Goal: Information Seeking & Learning: Find specific fact

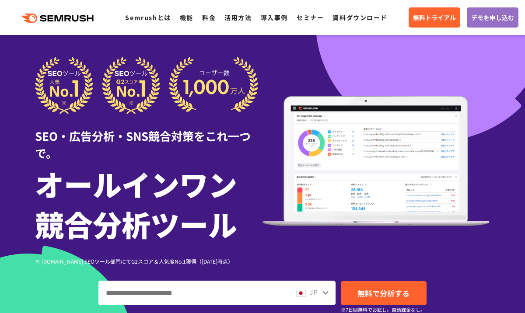
scroll to position [49, 0]
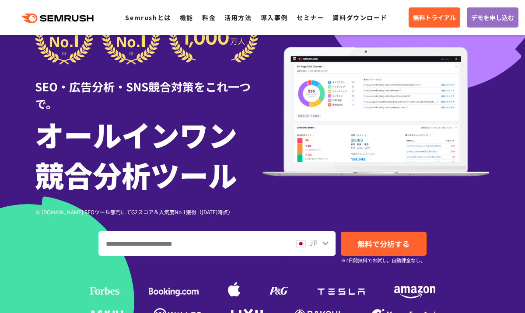
click at [223, 234] on input "ドメイン、キーワードまたはURLを入力してください" at bounding box center [193, 244] width 189 height 24
paste input "**********"
type input "**********"
click at [332, 236] on div "JP" at bounding box center [312, 243] width 47 height 24
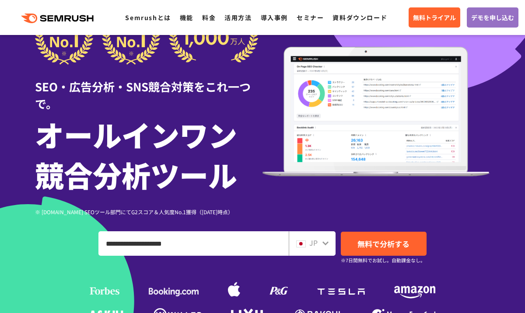
click at [321, 241] on div "JP" at bounding box center [310, 242] width 28 height 11
click at [316, 242] on span "JP" at bounding box center [313, 242] width 8 height 10
click at [327, 243] on icon at bounding box center [325, 243] width 6 height 4
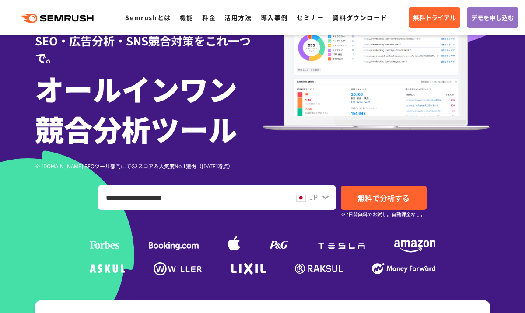
scroll to position [121, 0]
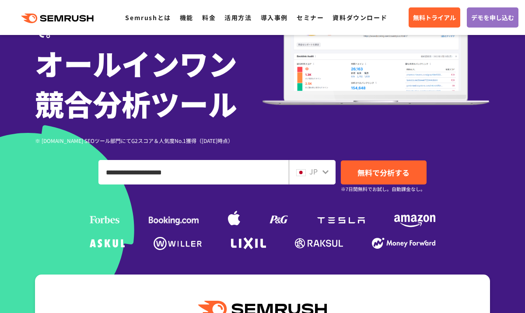
click at [320, 174] on div "JP" at bounding box center [310, 171] width 28 height 11
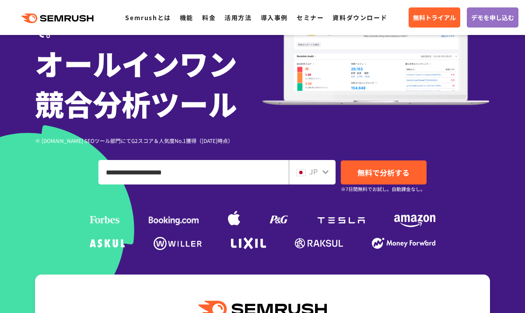
click at [322, 173] on icon at bounding box center [325, 171] width 7 height 7
click at [326, 174] on icon at bounding box center [325, 171] width 7 height 7
click at [250, 169] on input "**********" at bounding box center [193, 172] width 189 height 24
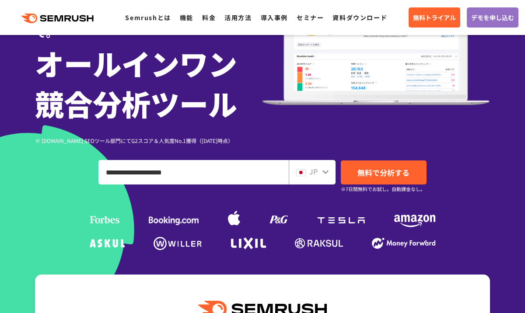
click at [308, 174] on div "JP" at bounding box center [310, 171] width 28 height 11
click at [319, 174] on div "JP" at bounding box center [310, 171] width 28 height 11
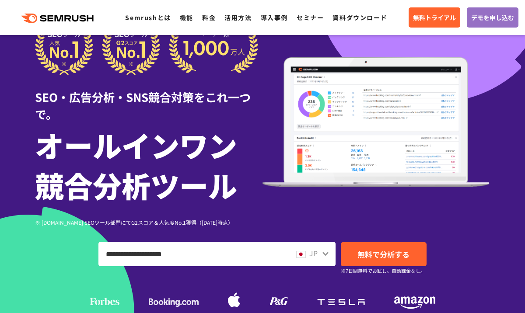
scroll to position [101, 0]
